Goal: Check status: Check status

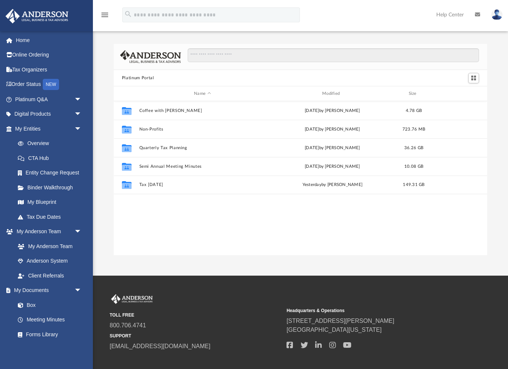
scroll to position [1, 0]
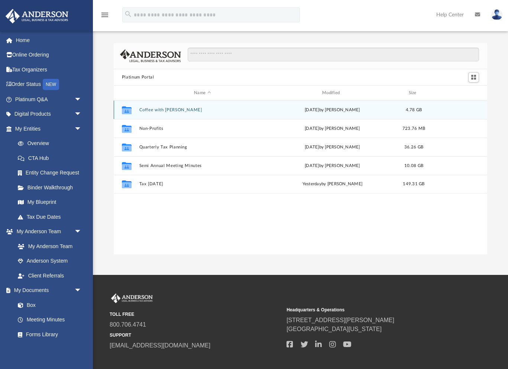
click at [126, 109] on icon "grid" at bounding box center [127, 111] width 10 height 6
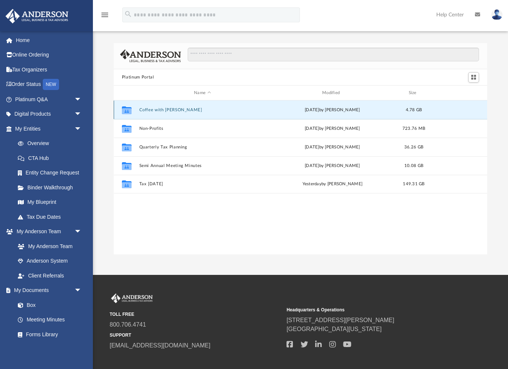
click at [126, 109] on icon "grid" at bounding box center [127, 111] width 10 height 6
click at [130, 111] on icon "grid" at bounding box center [127, 111] width 10 height 6
click at [161, 110] on button "Coffee with [PERSON_NAME]" at bounding box center [202, 109] width 127 height 5
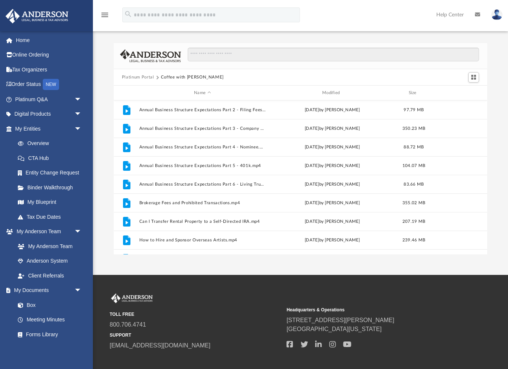
click at [142, 77] on button "Platinum Portal" at bounding box center [138, 77] width 32 height 7
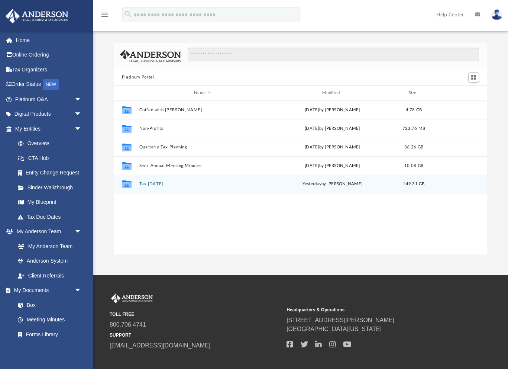
drag, startPoint x: 104, startPoint y: 90, endPoint x: 179, endPoint y: 184, distance: 120.5
click at [179, 184] on div "Platinum Portal Name Modified Size Collaborated Folder Coffee with [PERSON_NAME…" at bounding box center [300, 148] width 415 height 211
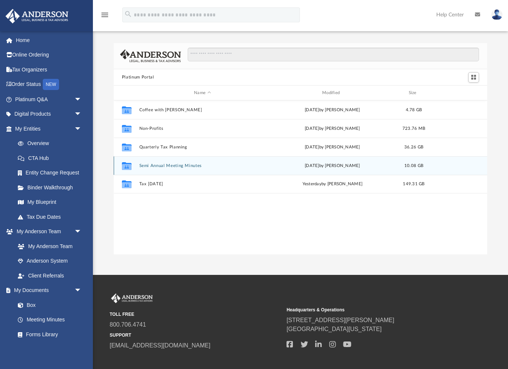
copy div "Name Modified Size Collaborated Folder Coffee with [PERSON_NAME][DATE] by [PERS…"
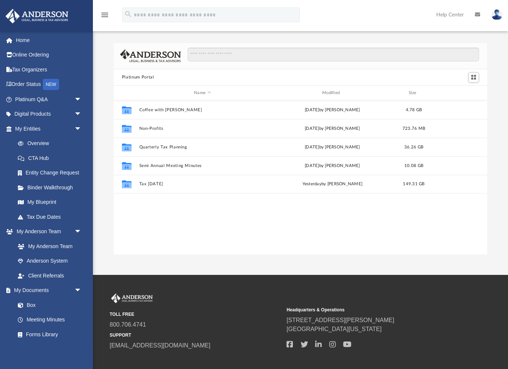
click at [313, 64] on div at bounding box center [330, 59] width 298 height 22
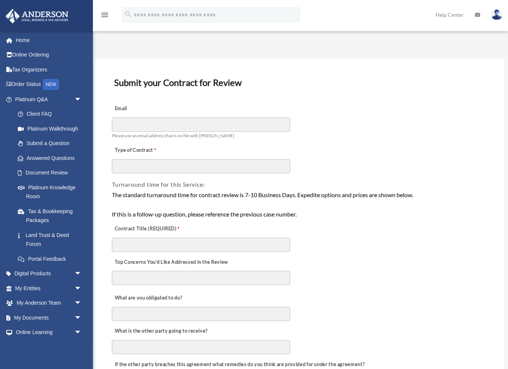
scroll to position [1, 0]
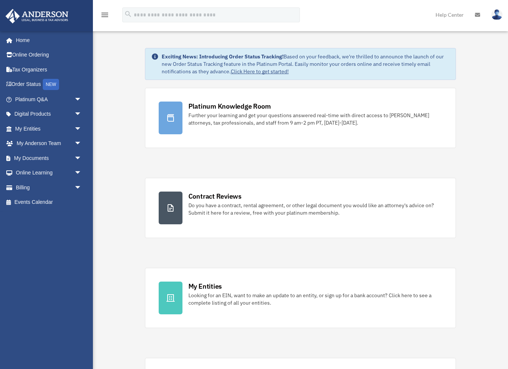
click at [494, 14] on img at bounding box center [496, 14] width 11 height 11
click at [315, 7] on div "menu search Site Menu add studio@rodrickmoore.net My Profile Reset Password Log…" at bounding box center [254, 18] width 497 height 25
click at [107, 14] on icon "menu" at bounding box center [104, 14] width 9 height 9
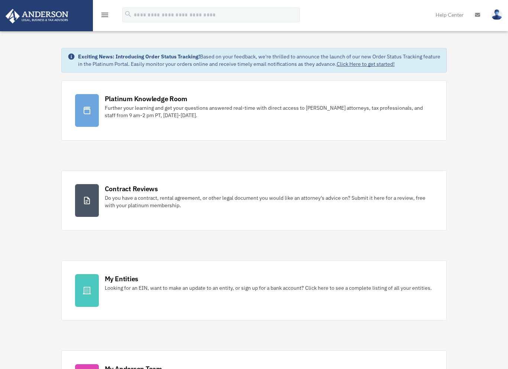
click at [107, 14] on icon "menu" at bounding box center [104, 14] width 9 height 9
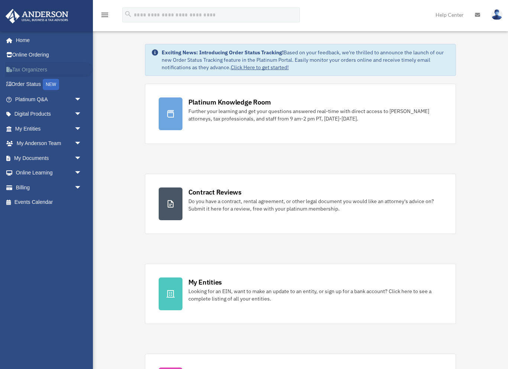
scroll to position [6, 0]
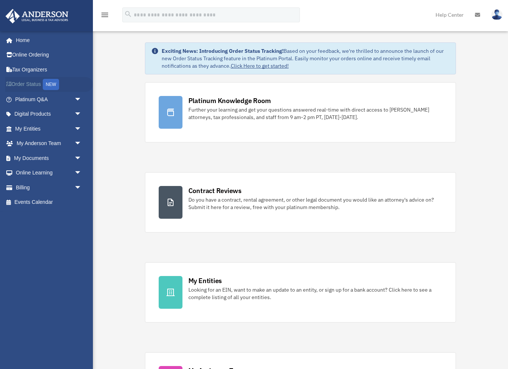
click at [25, 85] on link "Order Status NEW" at bounding box center [49, 84] width 88 height 15
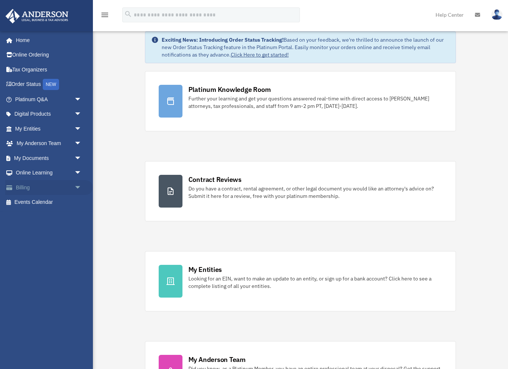
scroll to position [18, 0]
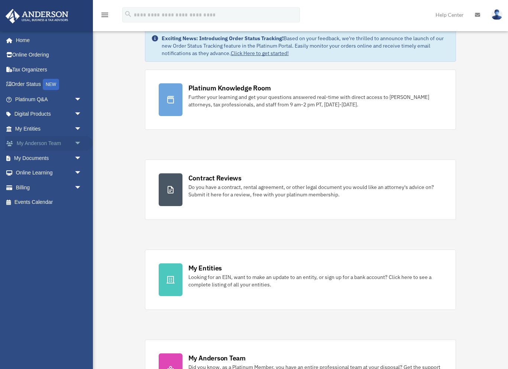
click at [80, 142] on span "arrow_drop_down" at bounding box center [81, 143] width 15 height 15
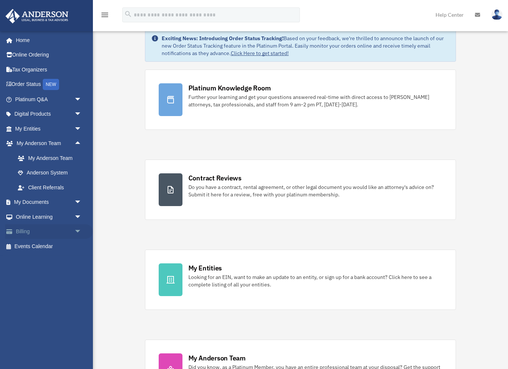
click at [80, 229] on span "arrow_drop_down" at bounding box center [81, 231] width 15 height 15
click at [50, 244] on link "$ Open Invoices" at bounding box center [51, 246] width 82 height 15
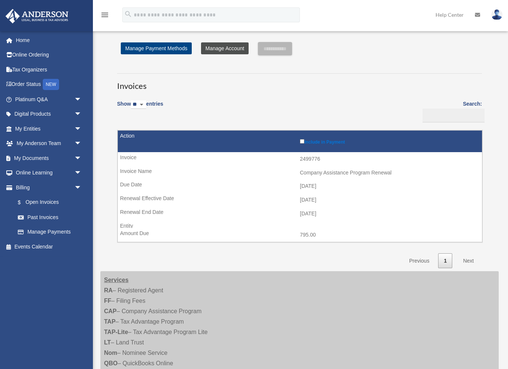
click at [231, 46] on link "Manage Account" at bounding box center [225, 48] width 48 height 12
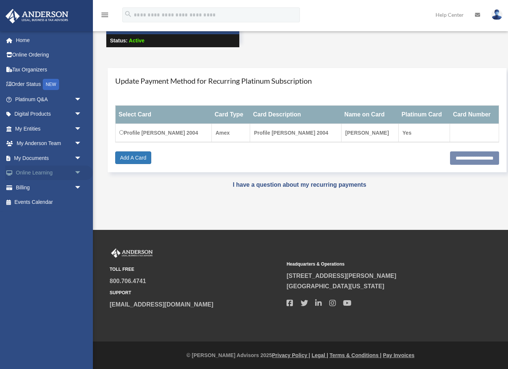
scroll to position [51, 0]
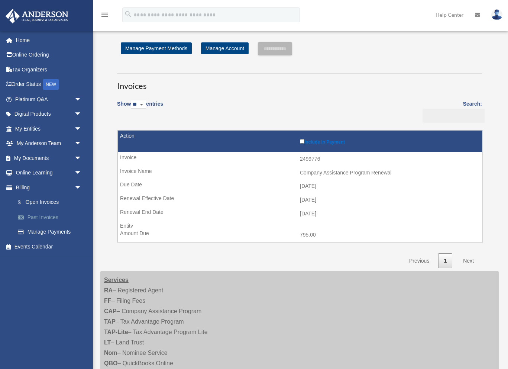
click at [52, 211] on link "Past Invoices" at bounding box center [51, 217] width 82 height 15
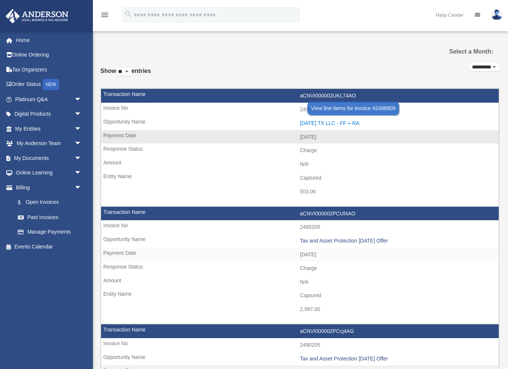
click at [318, 123] on div "[DATE] TX LLC - FF + RA" at bounding box center [397, 123] width 195 height 6
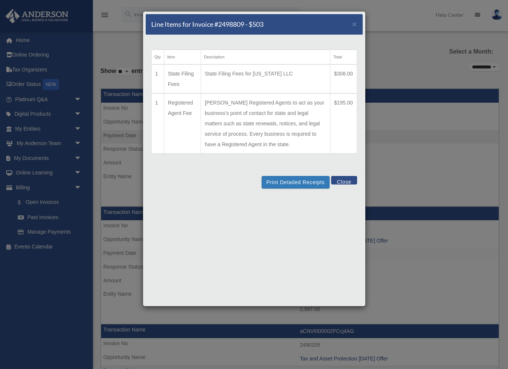
click at [352, 22] on div "Line Items for Invoice #2498809 - $503 ×" at bounding box center [254, 24] width 217 height 21
click at [352, 22] on span "×" at bounding box center [354, 24] width 5 height 9
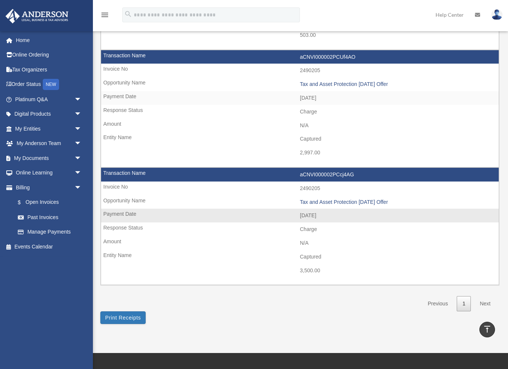
scroll to position [162, 0]
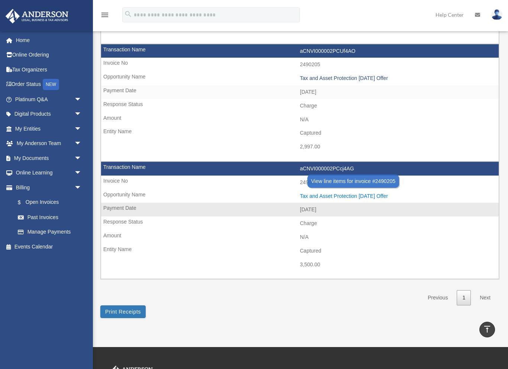
click at [352, 193] on div "Tax and Asset Protection [DATE] Offer" at bounding box center [397, 196] width 195 height 6
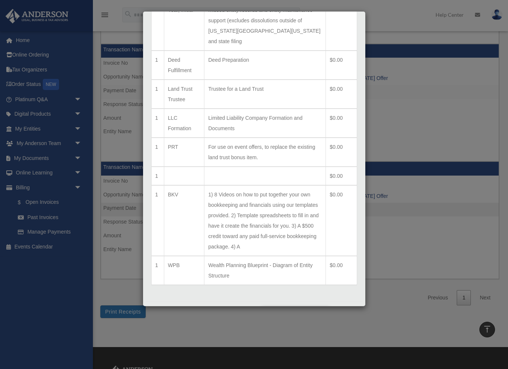
scroll to position [245, 0]
click at [291, 306] on button "Print Detailed Receipts" at bounding box center [296, 312] width 68 height 13
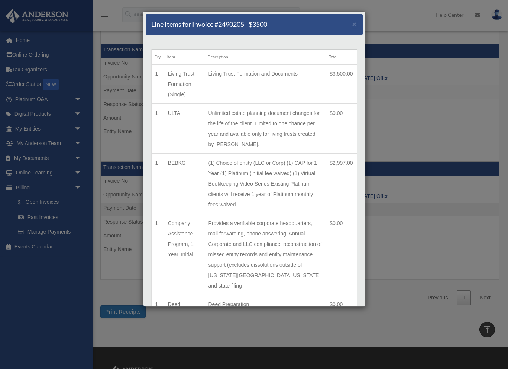
scroll to position [0, 0]
click at [352, 25] on span "×" at bounding box center [354, 24] width 5 height 9
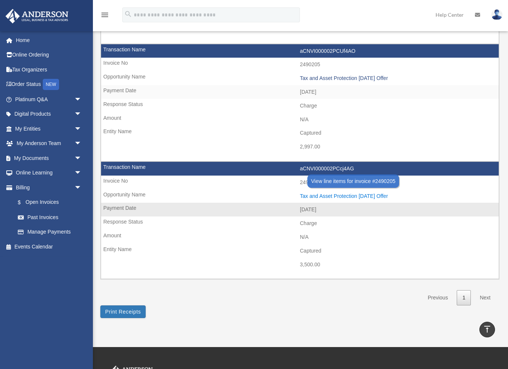
click at [338, 193] on div "Tax and Asset Protection [DATE] Offer" at bounding box center [397, 196] width 195 height 6
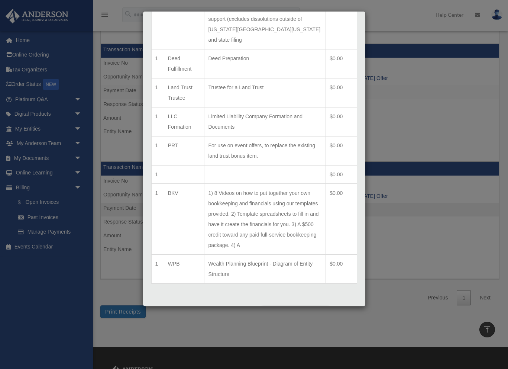
scroll to position [245, 0]
click at [345, 306] on button "Close" at bounding box center [344, 310] width 26 height 9
